Goal: Task Accomplishment & Management: Use online tool/utility

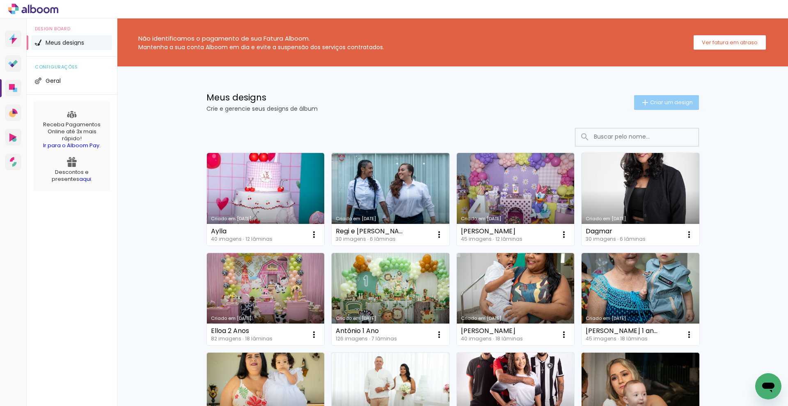
click at [685, 105] on span "Criar um design" at bounding box center [671, 102] width 43 height 5
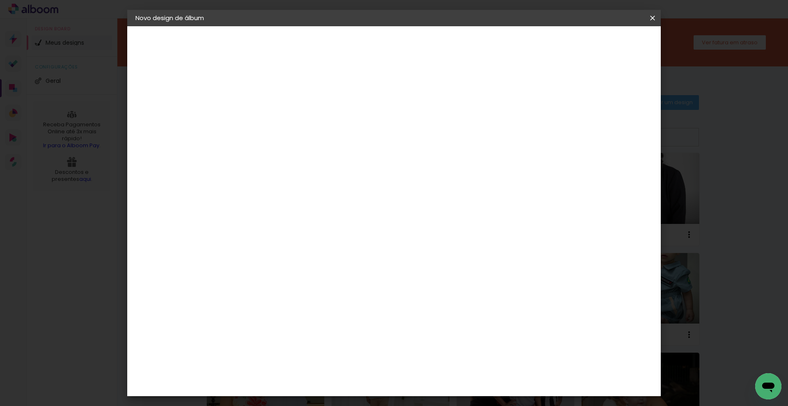
click at [269, 109] on input at bounding box center [269, 110] width 0 height 13
type input "i"
type input "[PERSON_NAME]"
type paper-input "[PERSON_NAME]"
click at [0, 0] on slot "Avançar" at bounding box center [0, 0] width 0 height 0
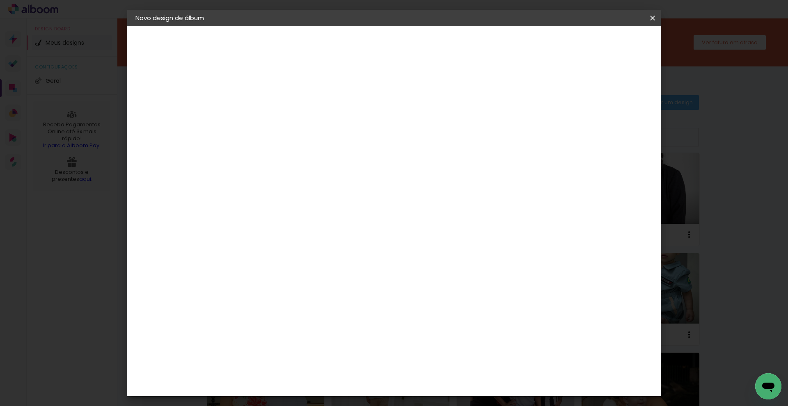
click at [423, 126] on paper-item "Tamanho Livre" at bounding box center [384, 125] width 79 height 18
click at [423, 112] on div at bounding box center [384, 110] width 79 height 11
click at [0, 0] on slot "Avançar" at bounding box center [0, 0] width 0 height 0
drag, startPoint x: 254, startPoint y: 233, endPoint x: 206, endPoint y: 227, distance: 48.7
click at [206, 26] on quentale-album-spec "Iniciar design Iniciar design" at bounding box center [393, 26] width 533 height 0
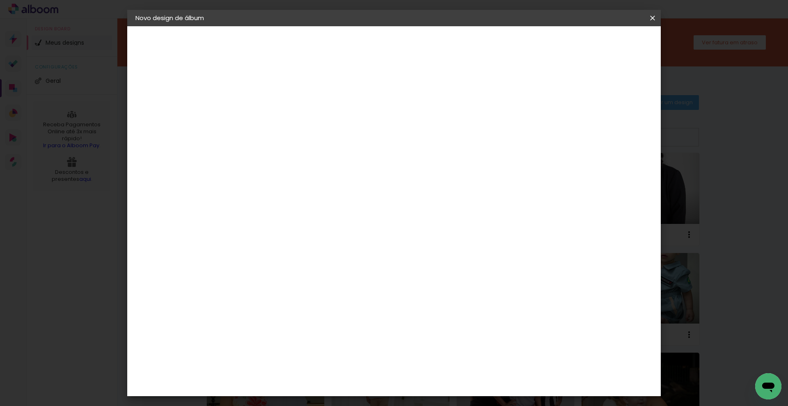
drag, startPoint x: 252, startPoint y: 233, endPoint x: 246, endPoint y: 232, distance: 5.9
click at [246, 232] on input "30" at bounding box center [243, 233] width 21 height 12
type input "21,5"
type paper-input "21,5"
drag, startPoint x: 449, startPoint y: 294, endPoint x: 429, endPoint y: 297, distance: 20.4
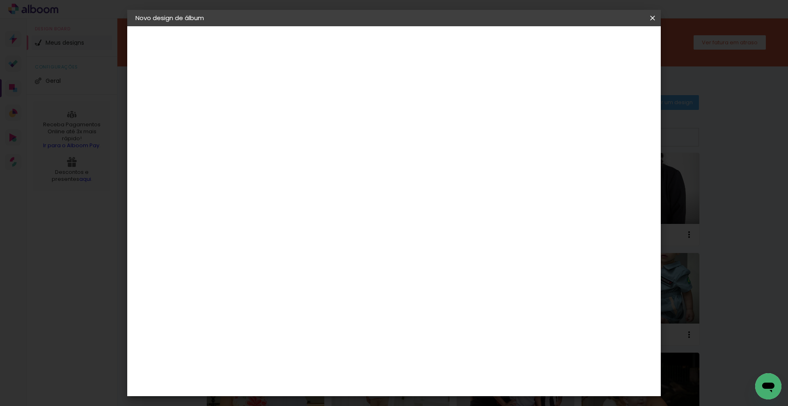
click at [429, 297] on input "60" at bounding box center [439, 296] width 21 height 12
type input "31"
type paper-input "31"
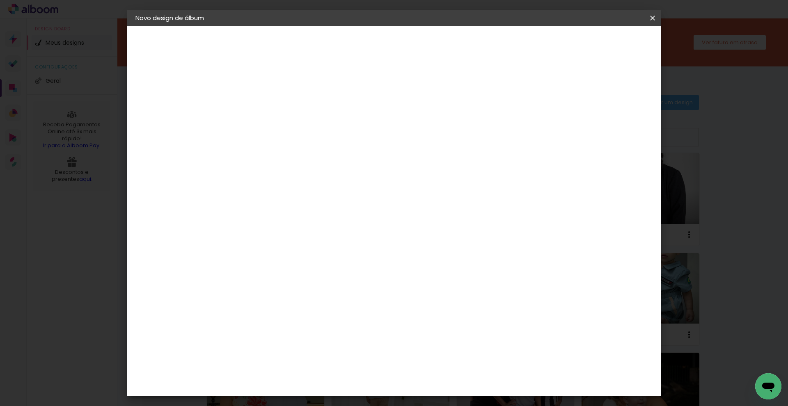
scroll to position [3, 0]
click at [561, 92] on div at bounding box center [556, 91] width 7 height 7
type paper-checkbox "on"
click at [561, 92] on div at bounding box center [556, 91] width 7 height 7
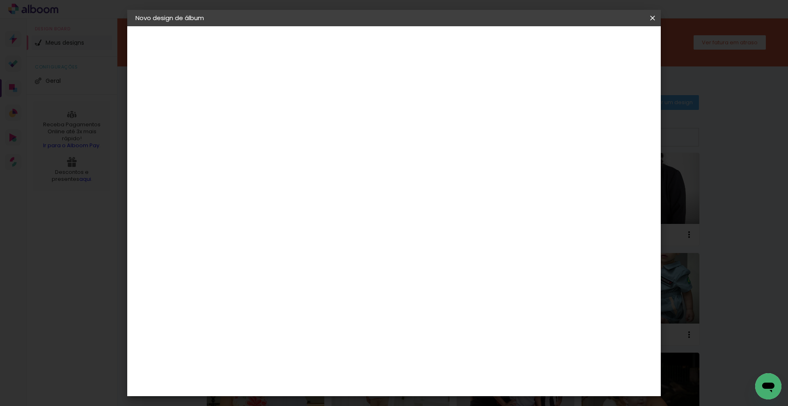
click at [561, 92] on div at bounding box center [556, 91] width 7 height 7
click at [610, 43] on paper-button "Iniciar design" at bounding box center [583, 44] width 54 height 14
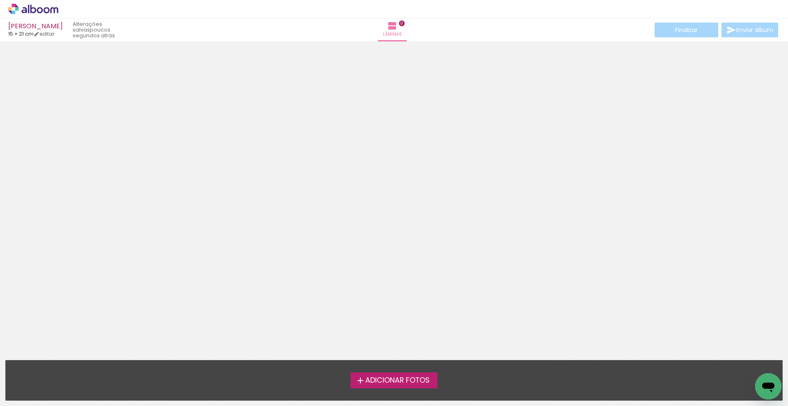
click at [393, 383] on span "Adicionar Fotos" at bounding box center [397, 380] width 64 height 7
click at [0, 0] on input "file" at bounding box center [0, 0] width 0 height 0
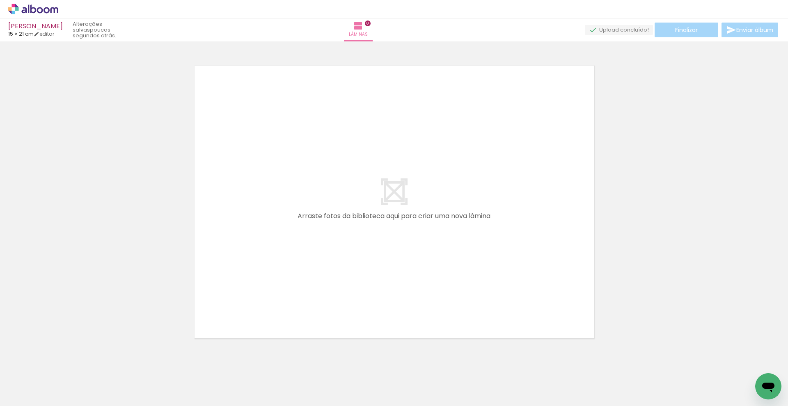
scroll to position [10, 0]
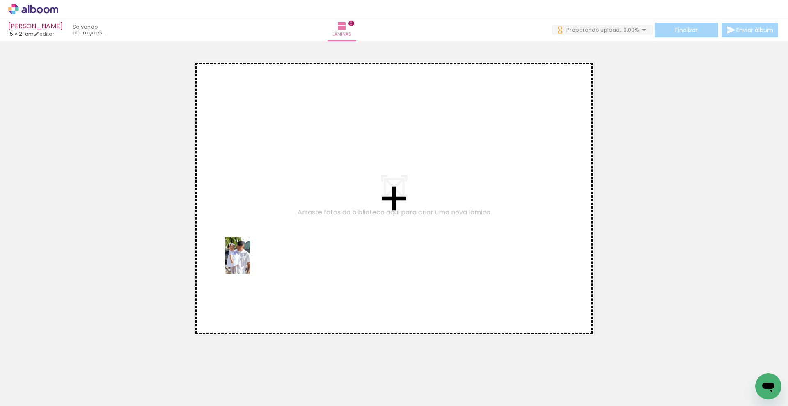
drag, startPoint x: 88, startPoint y: 384, endPoint x: 254, endPoint y: 255, distance: 210.1
click at [254, 255] on quentale-workspace at bounding box center [394, 203] width 788 height 406
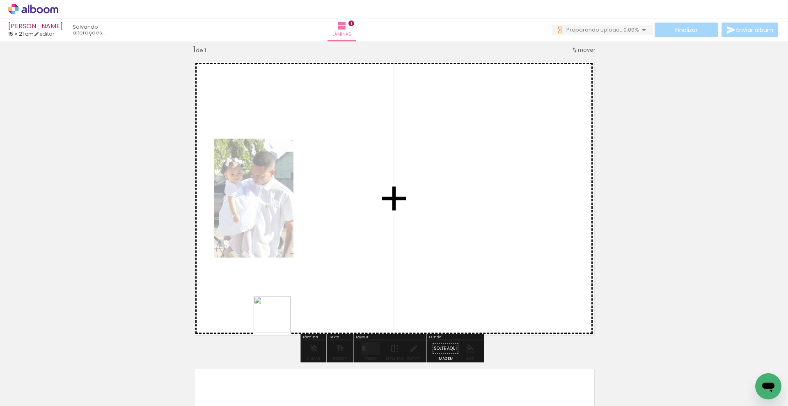
drag, startPoint x: 182, startPoint y: 377, endPoint x: 359, endPoint y: 283, distance: 200.4
click at [359, 283] on quentale-workspace at bounding box center [394, 203] width 788 height 406
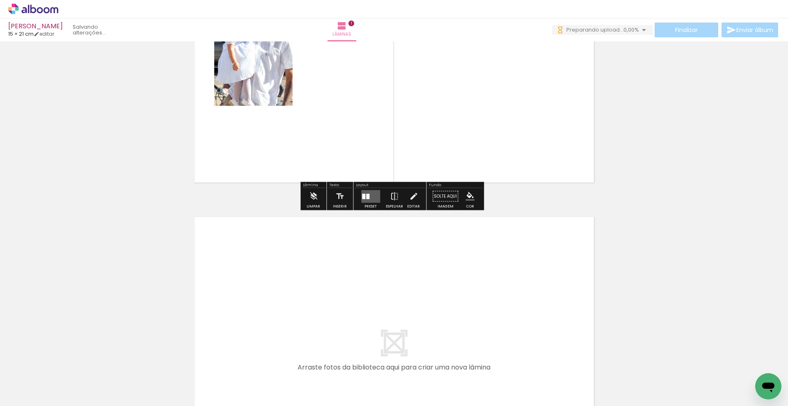
scroll to position [232, 0]
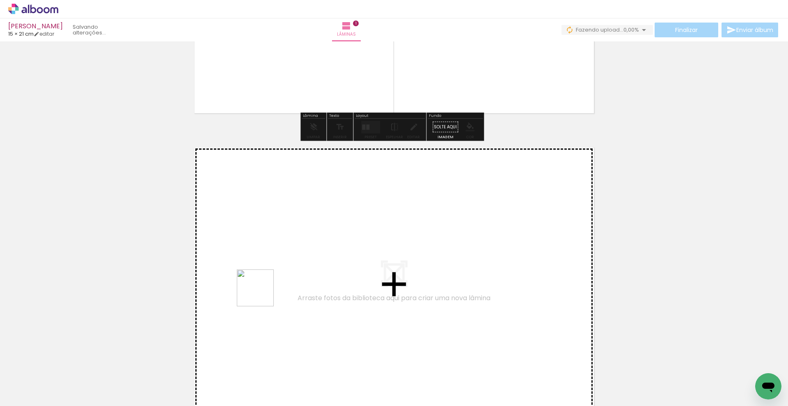
drag, startPoint x: 139, startPoint y: 379, endPoint x: 278, endPoint y: 276, distance: 172.4
click at [278, 276] on quentale-workspace at bounding box center [394, 203] width 788 height 406
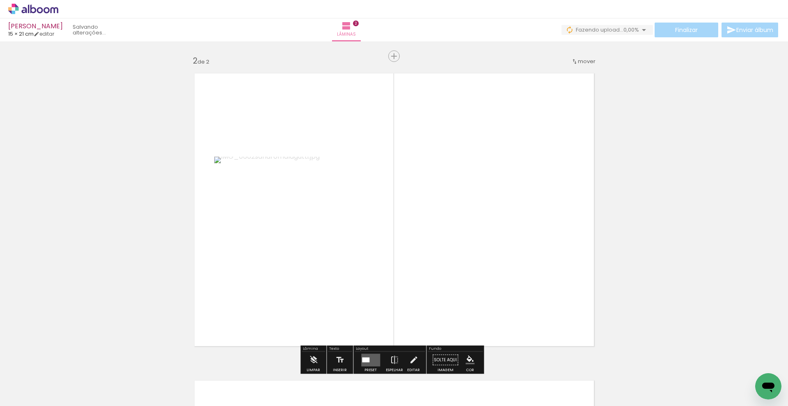
scroll to position [317, 0]
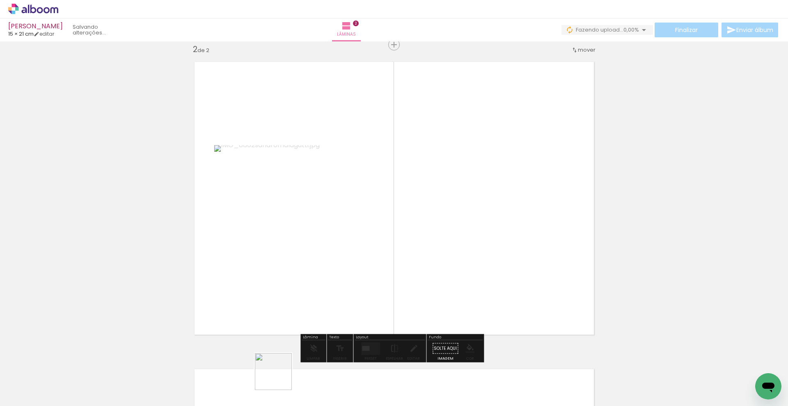
drag, startPoint x: 271, startPoint y: 390, endPoint x: 336, endPoint y: 292, distance: 117.2
click at [336, 292] on quentale-workspace at bounding box center [394, 203] width 788 height 406
drag, startPoint x: 315, startPoint y: 384, endPoint x: 352, endPoint y: 282, distance: 108.9
click at [352, 282] on quentale-workspace at bounding box center [394, 203] width 788 height 406
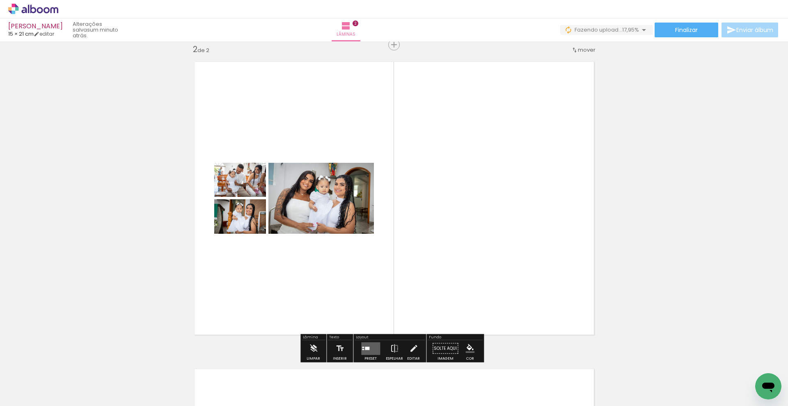
drag, startPoint x: 404, startPoint y: 379, endPoint x: 429, endPoint y: 276, distance: 106.5
click at [429, 276] on quentale-workspace at bounding box center [394, 203] width 788 height 406
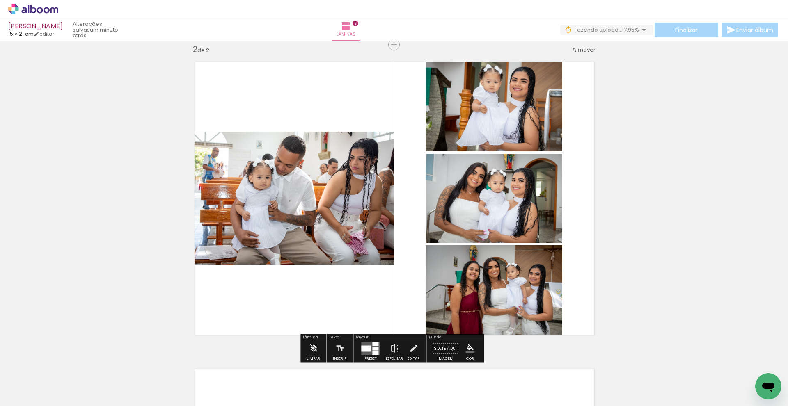
click at [362, 351] on div at bounding box center [365, 348] width 9 height 6
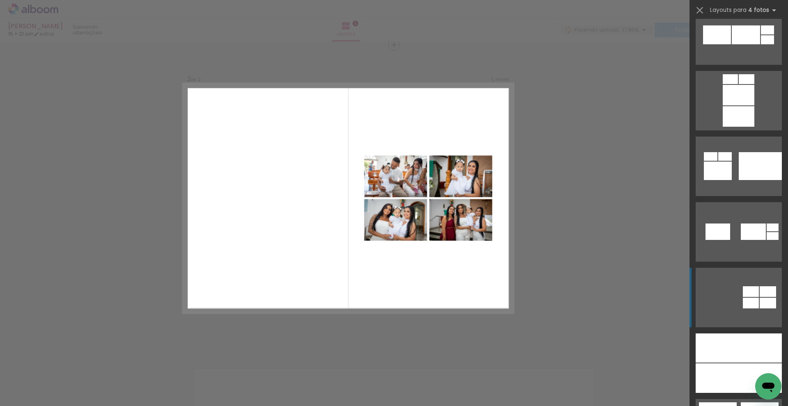
scroll to position [2912, 0]
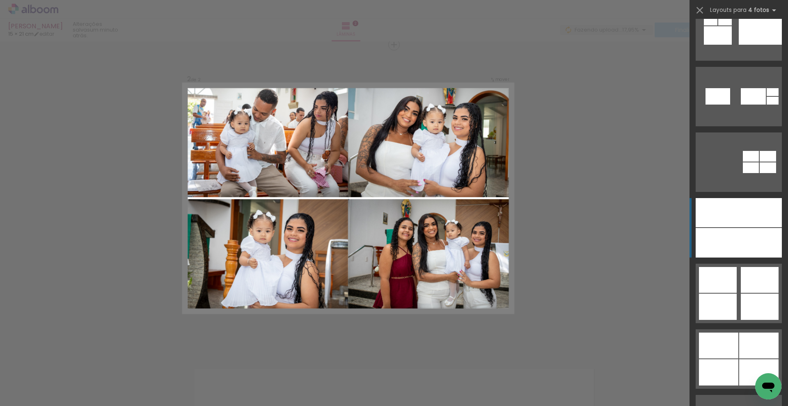
click at [727, 233] on div at bounding box center [716, 243] width 43 height 30
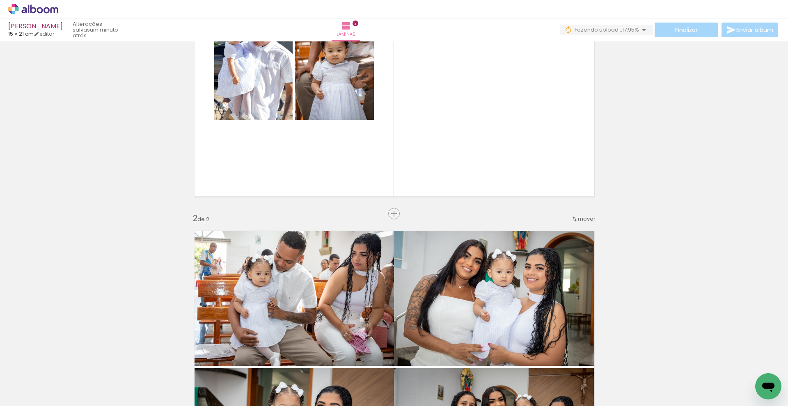
scroll to position [66, 0]
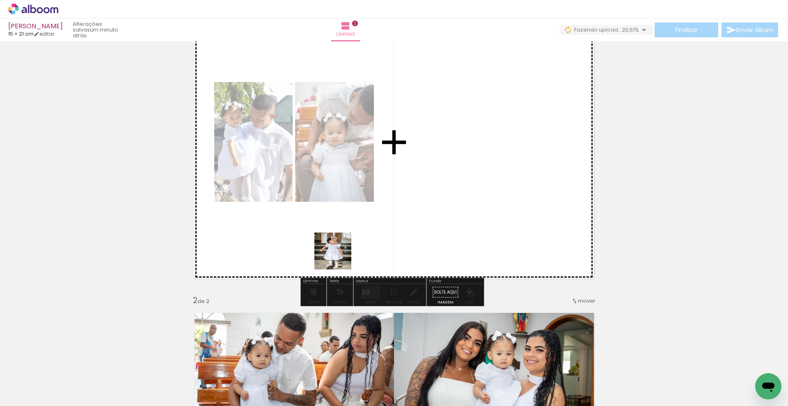
drag, startPoint x: 214, startPoint y: 374, endPoint x: 379, endPoint y: 238, distance: 213.3
click at [379, 238] on quentale-workspace at bounding box center [394, 203] width 788 height 406
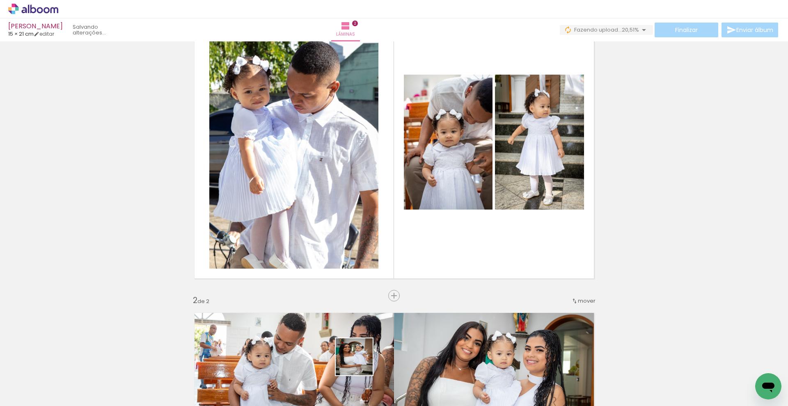
drag, startPoint x: 360, startPoint y: 363, endPoint x: 413, endPoint y: 276, distance: 101.2
click at [413, 276] on quentale-workspace at bounding box center [394, 203] width 788 height 406
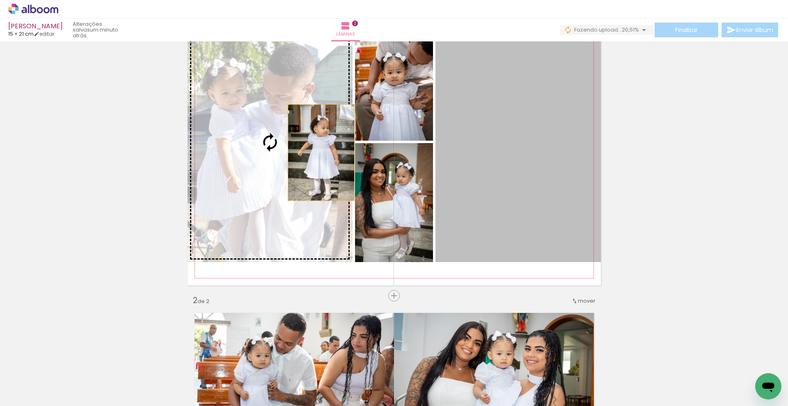
drag, startPoint x: 511, startPoint y: 136, endPoint x: 316, endPoint y: 153, distance: 195.2
click at [0, 0] on slot at bounding box center [0, 0] width 0 height 0
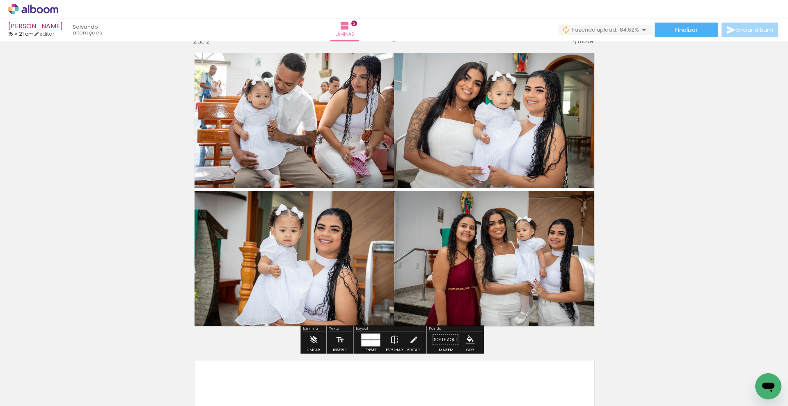
scroll to position [500, 0]
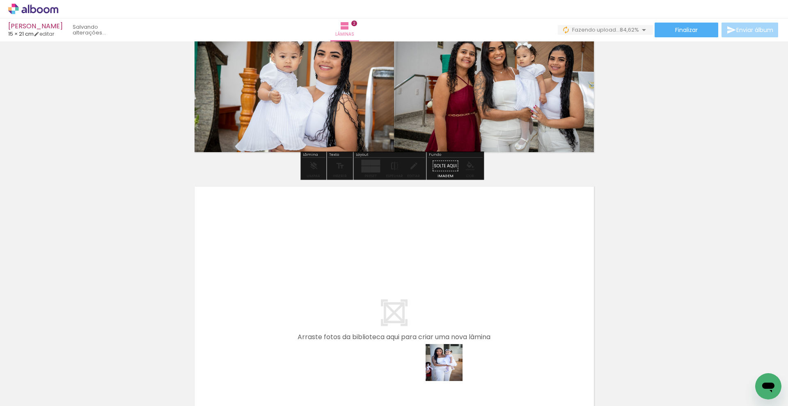
drag, startPoint x: 457, startPoint y: 393, endPoint x: 430, endPoint y: 277, distance: 118.3
click at [430, 277] on quentale-workspace at bounding box center [394, 203] width 788 height 406
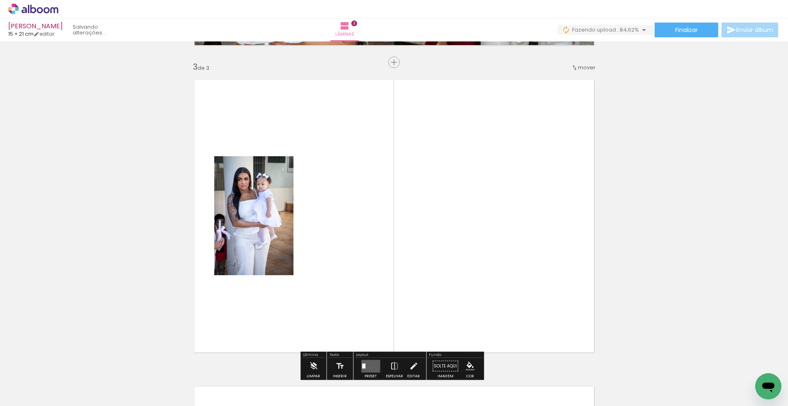
scroll to position [625, 0]
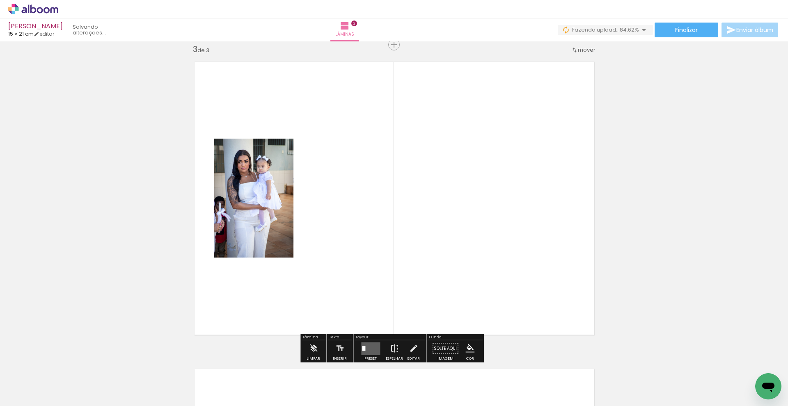
drag, startPoint x: 492, startPoint y: 380, endPoint x: 467, endPoint y: 258, distance: 124.4
click at [467, 258] on quentale-workspace at bounding box center [394, 203] width 788 height 406
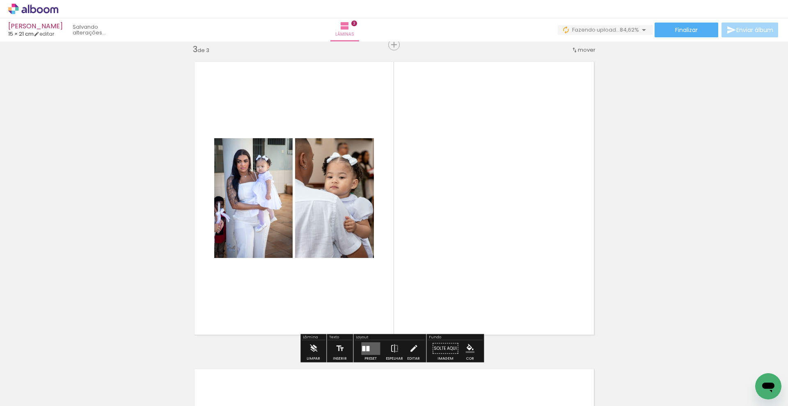
drag, startPoint x: 541, startPoint y: 378, endPoint x: 525, endPoint y: 239, distance: 139.9
click at [525, 239] on quentale-workspace at bounding box center [394, 203] width 788 height 406
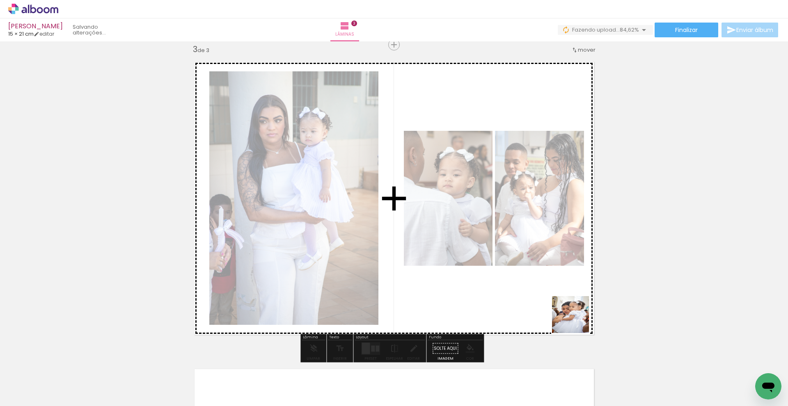
drag, startPoint x: 626, startPoint y: 363, endPoint x: 550, endPoint y: 272, distance: 119.7
click at [550, 272] on quentale-workspace at bounding box center [394, 203] width 788 height 406
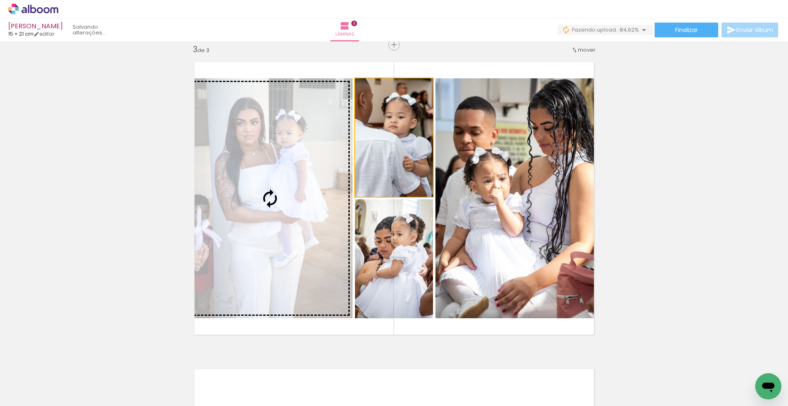
drag, startPoint x: 412, startPoint y: 178, endPoint x: 314, endPoint y: 187, distance: 98.5
click at [0, 0] on slot at bounding box center [0, 0] width 0 height 0
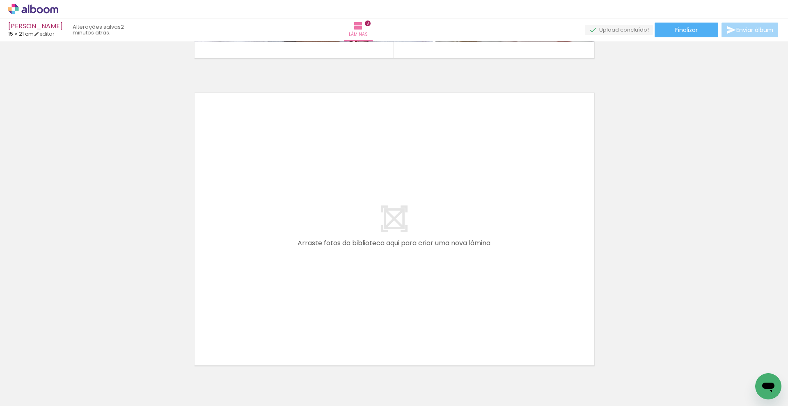
scroll to position [948, 0]
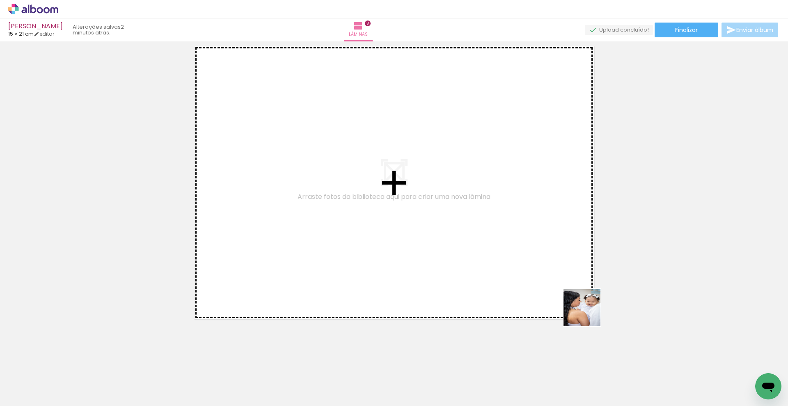
drag, startPoint x: 613, startPoint y: 332, endPoint x: 553, endPoint y: 287, distance: 75.3
click at [553, 287] on quentale-workspace at bounding box center [394, 203] width 788 height 406
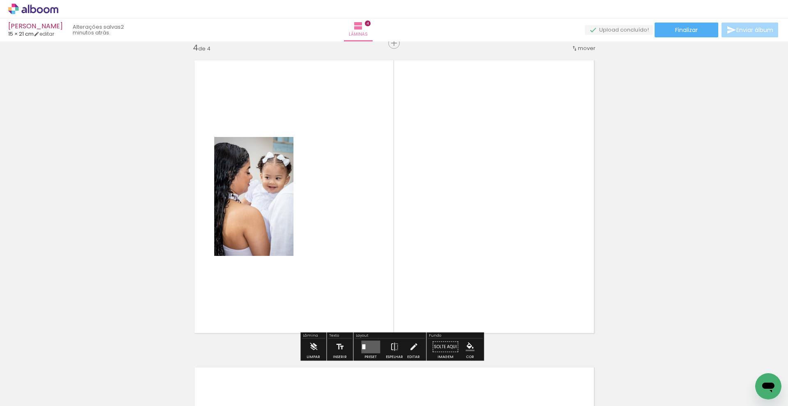
scroll to position [932, 0]
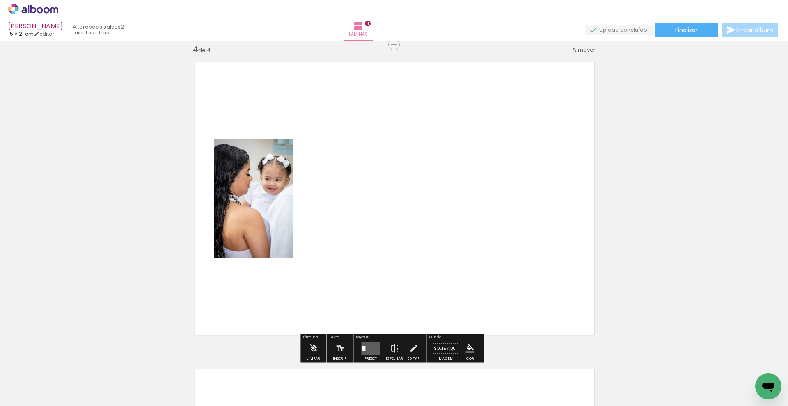
drag, startPoint x: 732, startPoint y: 368, endPoint x: 543, endPoint y: 294, distance: 202.9
click at [543, 294] on quentale-workspace at bounding box center [394, 203] width 788 height 406
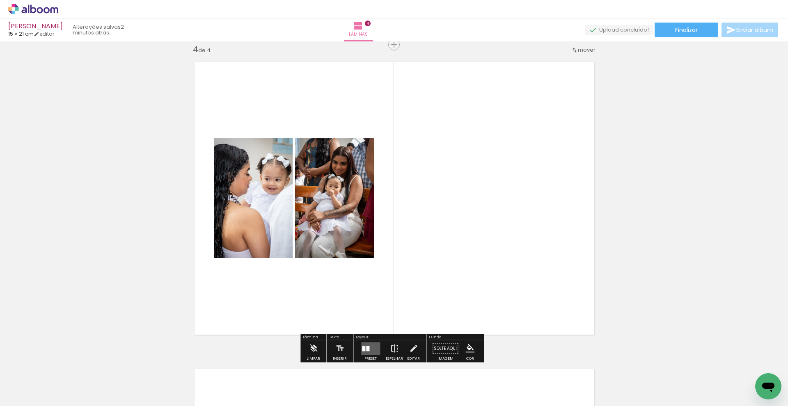
scroll to position [0, 718]
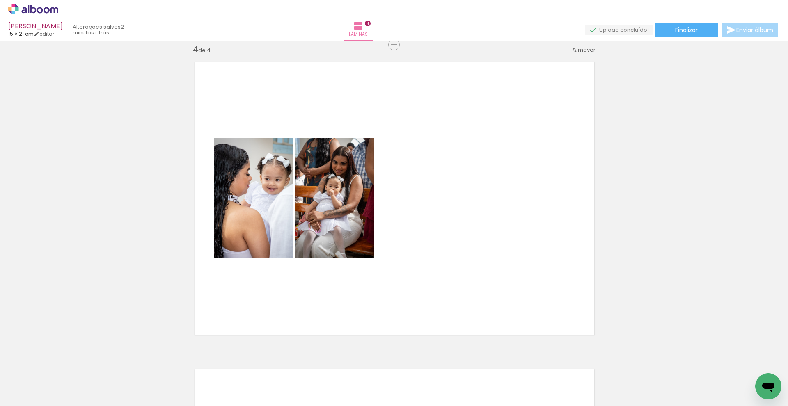
click at [157, 399] on quentale-thumb at bounding box center [145, 378] width 46 height 47
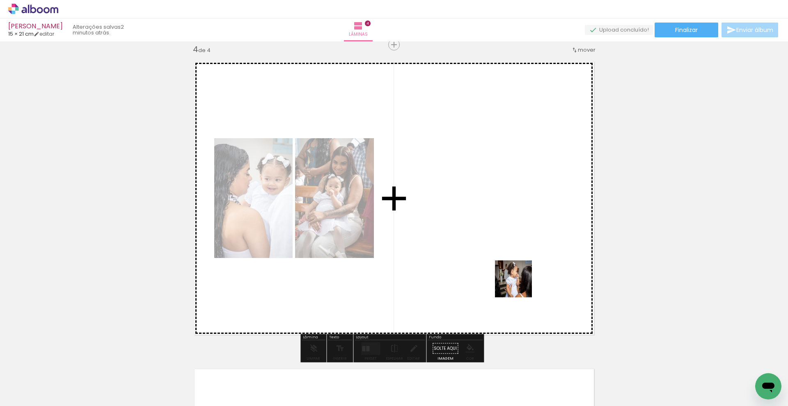
drag, startPoint x: 591, startPoint y: 374, endPoint x: 510, endPoint y: 256, distance: 142.5
click at [510, 256] on quentale-workspace at bounding box center [394, 203] width 788 height 406
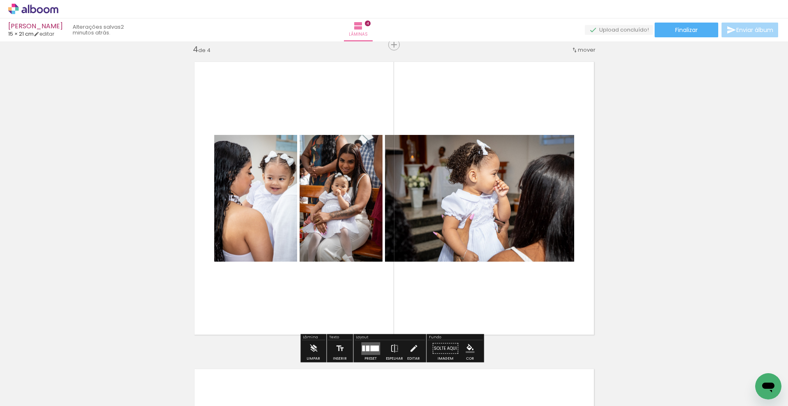
scroll to position [0, 718]
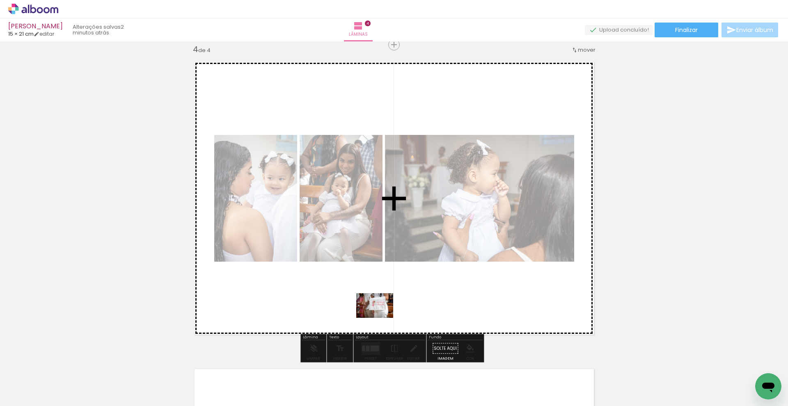
drag, startPoint x: 64, startPoint y: 383, endPoint x: 400, endPoint y: 317, distance: 342.4
click at [400, 317] on quentale-workspace at bounding box center [394, 203] width 788 height 406
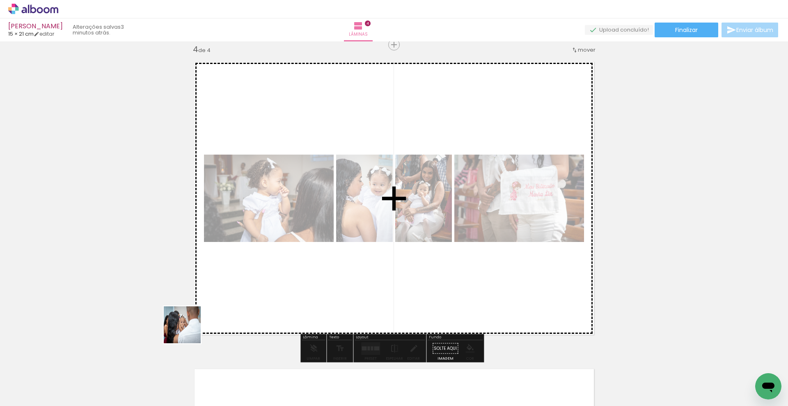
drag, startPoint x: 108, startPoint y: 390, endPoint x: 217, endPoint y: 310, distance: 135.3
click at [217, 310] on quentale-workspace at bounding box center [394, 203] width 788 height 406
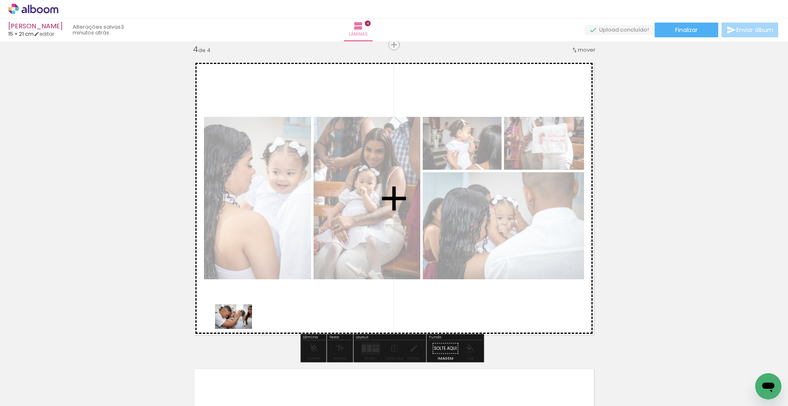
drag, startPoint x: 144, startPoint y: 386, endPoint x: 240, endPoint y: 329, distance: 111.5
click at [240, 329] on quentale-workspace at bounding box center [394, 203] width 788 height 406
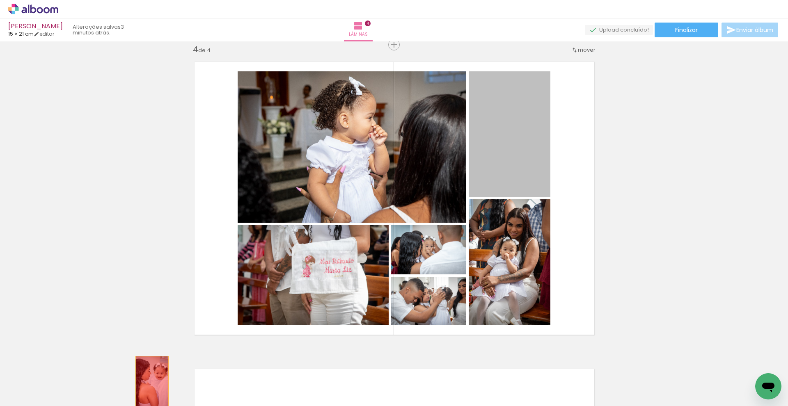
drag, startPoint x: 517, startPoint y: 152, endPoint x: 150, endPoint y: 382, distance: 433.6
click at [150, 382] on quentale-workspace at bounding box center [394, 203] width 788 height 406
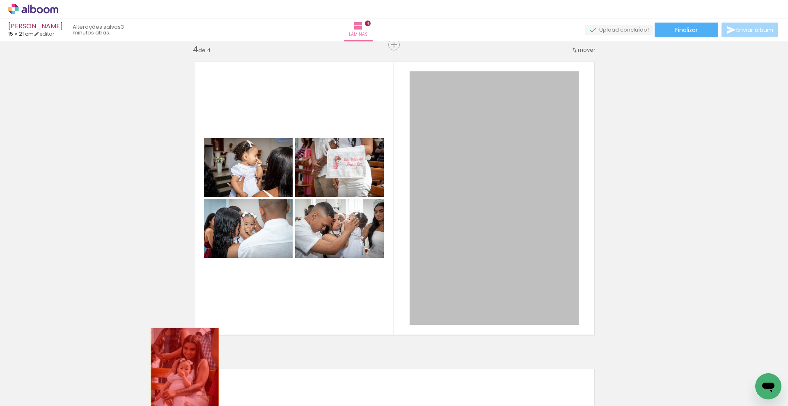
drag, startPoint x: 483, startPoint y: 203, endPoint x: 182, endPoint y: 379, distance: 348.5
click at [182, 379] on quentale-workspace at bounding box center [394, 203] width 788 height 406
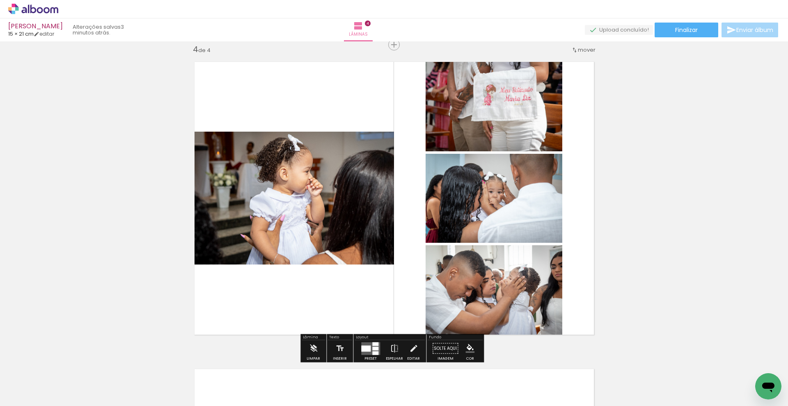
click at [371, 341] on div at bounding box center [370, 348] width 22 height 16
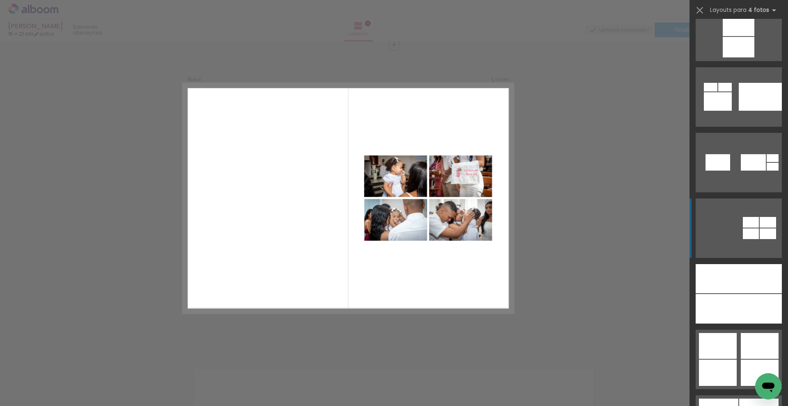
scroll to position [2912, 0]
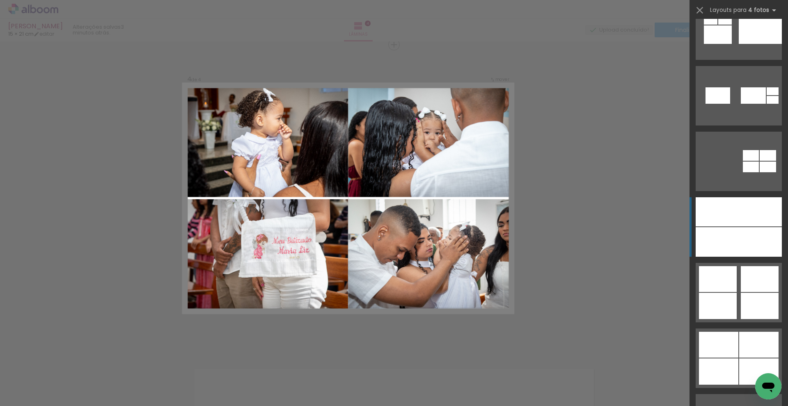
click at [747, 232] on div at bounding box center [759, 242] width 43 height 30
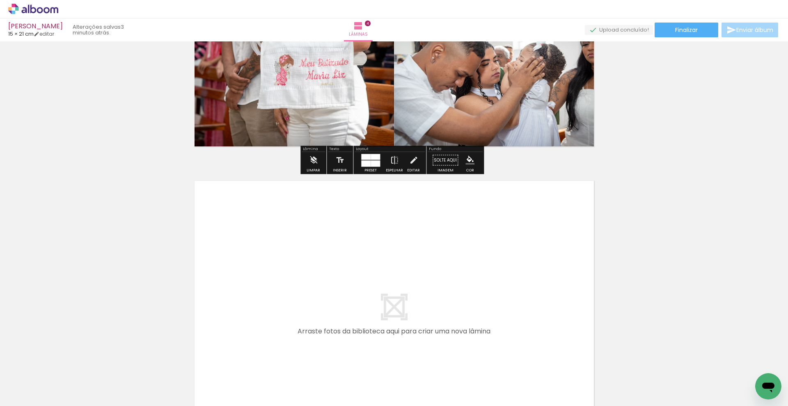
scroll to position [1136, 0]
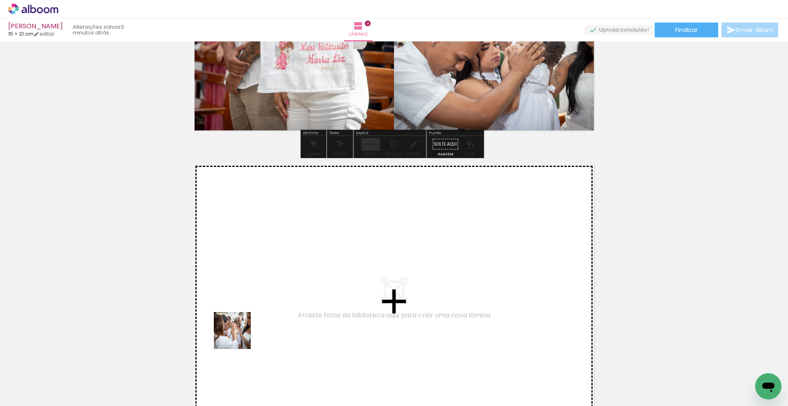
drag, startPoint x: 213, startPoint y: 370, endPoint x: 255, endPoint y: 308, distance: 74.7
click at [255, 308] on quentale-workspace at bounding box center [394, 203] width 788 height 406
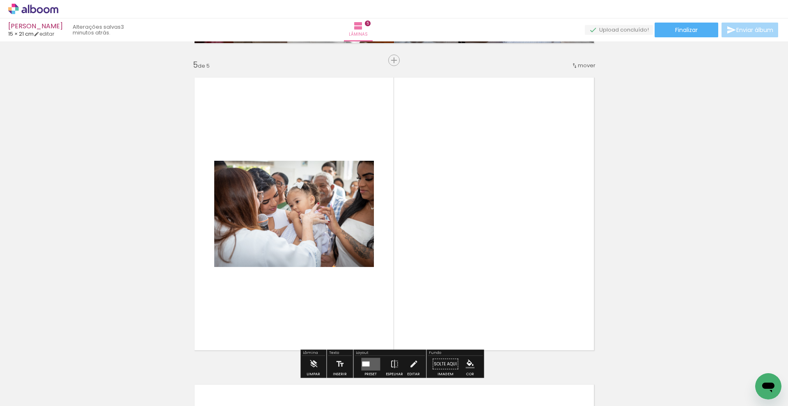
scroll to position [1239, 0]
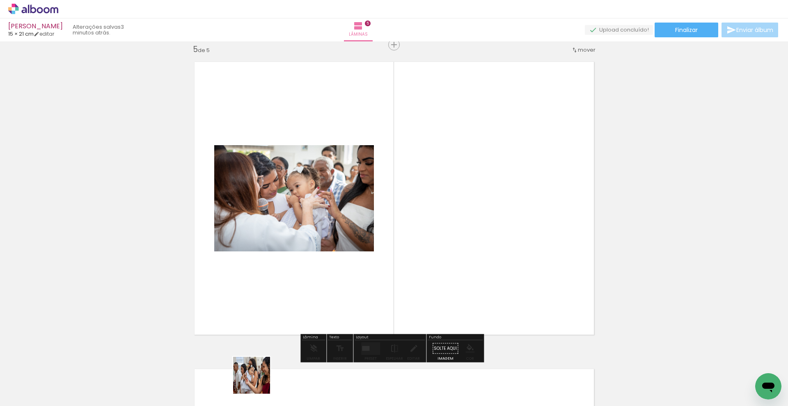
drag, startPoint x: 251, startPoint y: 388, endPoint x: 431, endPoint y: 271, distance: 215.0
click at [431, 271] on quentale-workspace at bounding box center [394, 203] width 788 height 406
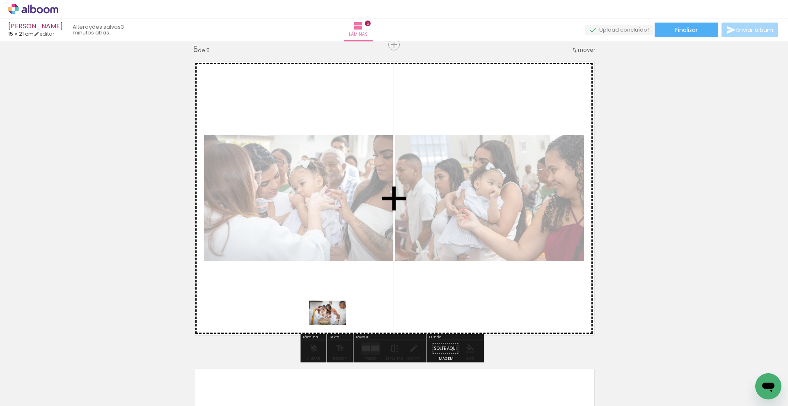
drag, startPoint x: 380, startPoint y: 371, endPoint x: 333, endPoint y: 325, distance: 65.6
click at [333, 325] on quentale-workspace at bounding box center [394, 203] width 788 height 406
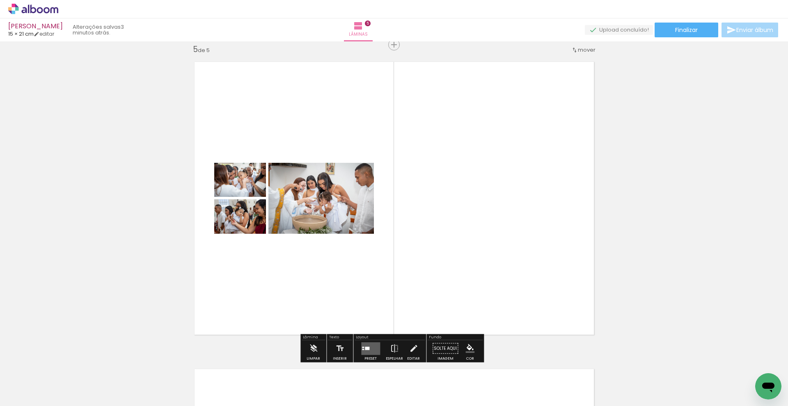
drag, startPoint x: 423, startPoint y: 377, endPoint x: 447, endPoint y: 266, distance: 113.8
click at [447, 266] on quentale-workspace at bounding box center [394, 203] width 788 height 406
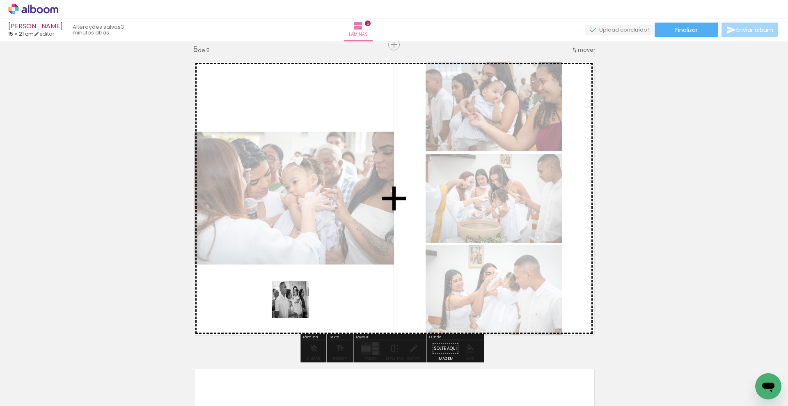
drag, startPoint x: 287, startPoint y: 351, endPoint x: 296, endPoint y: 306, distance: 45.7
click at [296, 306] on quentale-workspace at bounding box center [394, 203] width 788 height 406
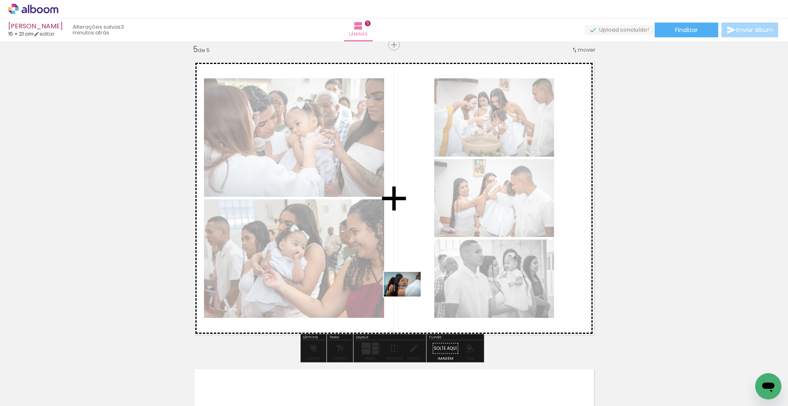
drag, startPoint x: 469, startPoint y: 382, endPoint x: 409, endPoint y: 297, distance: 104.5
click at [409, 297] on quentale-workspace at bounding box center [394, 203] width 788 height 406
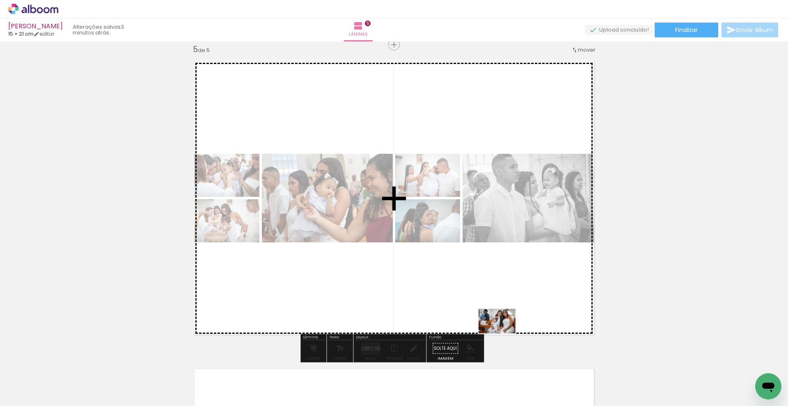
drag, startPoint x: 505, startPoint y: 381, endPoint x: 507, endPoint y: 317, distance: 64.0
click at [507, 317] on quentale-workspace at bounding box center [394, 203] width 788 height 406
